Goal: Information Seeking & Learning: Learn about a topic

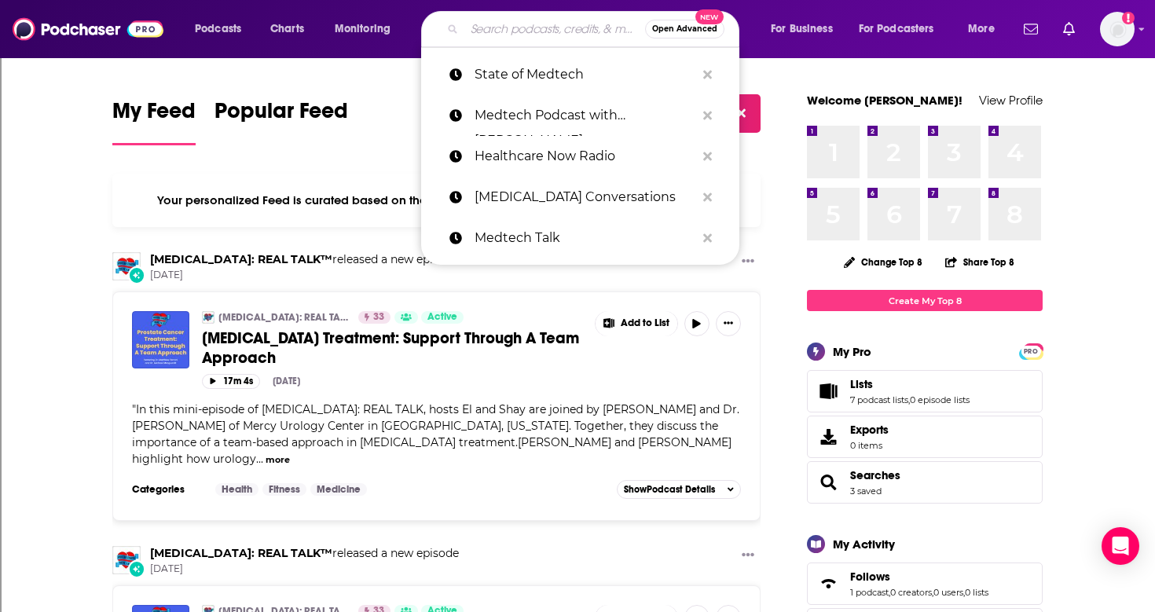
click at [492, 31] on input "Search podcasts, credits, & more..." at bounding box center [554, 29] width 181 height 25
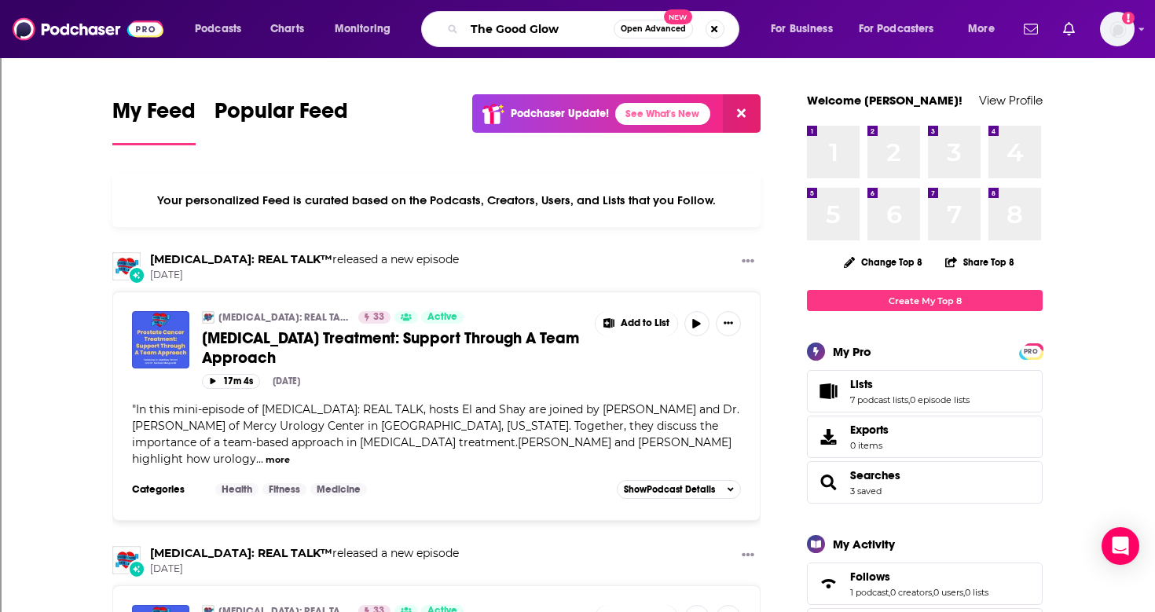
type input "The Good Glow"
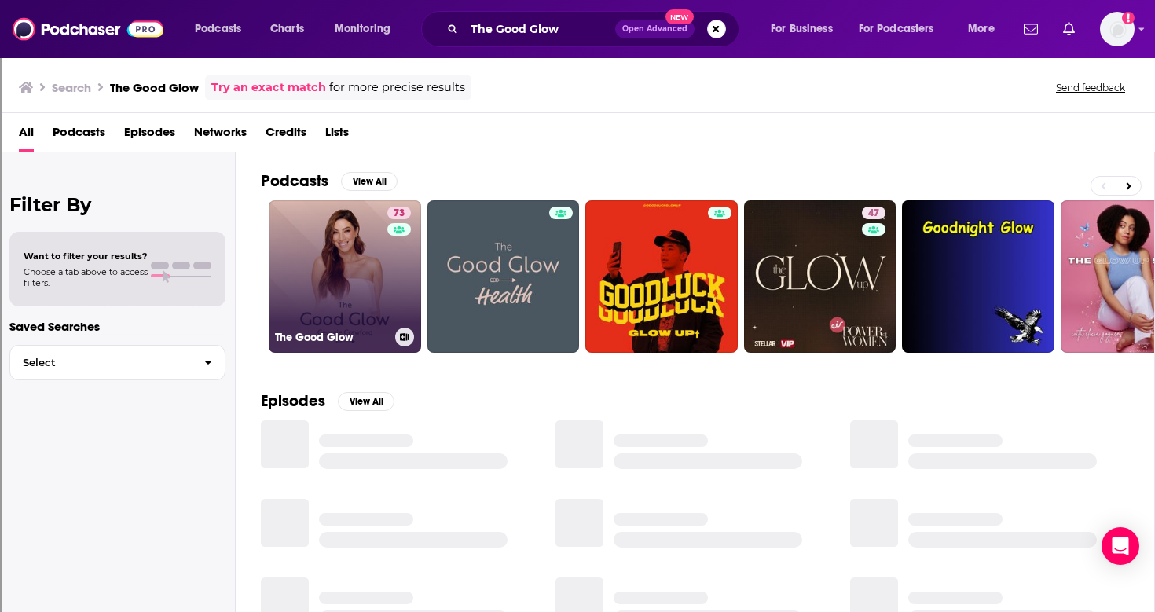
click at [358, 248] on link "73 The Good Glow" at bounding box center [345, 276] width 152 height 152
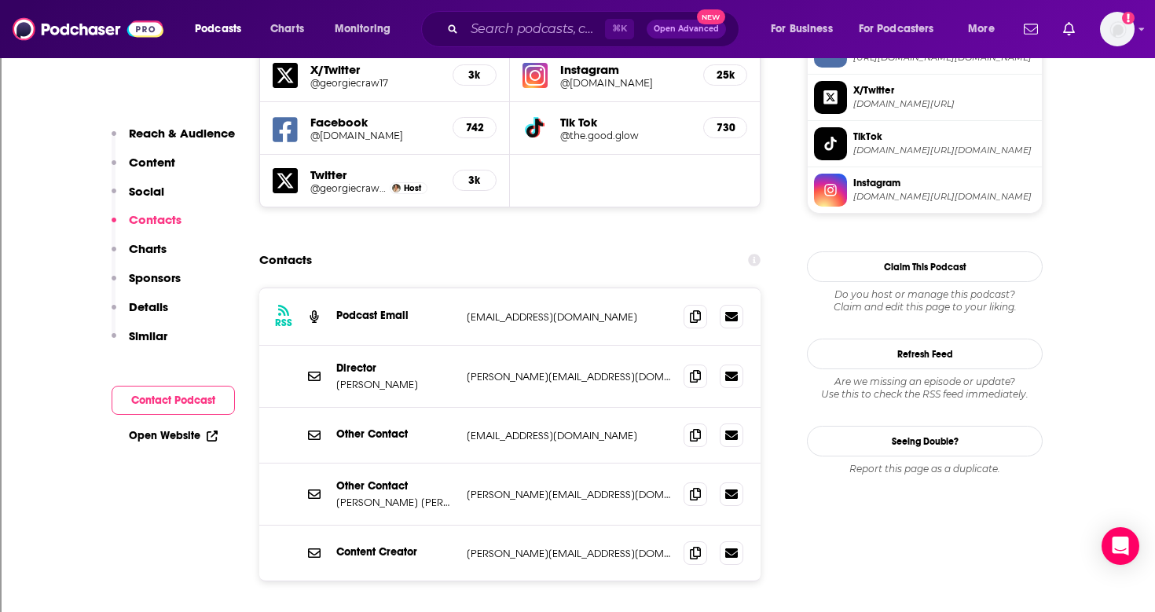
scroll to position [1403, 0]
